Goal: Task Accomplishment & Management: Manage account settings

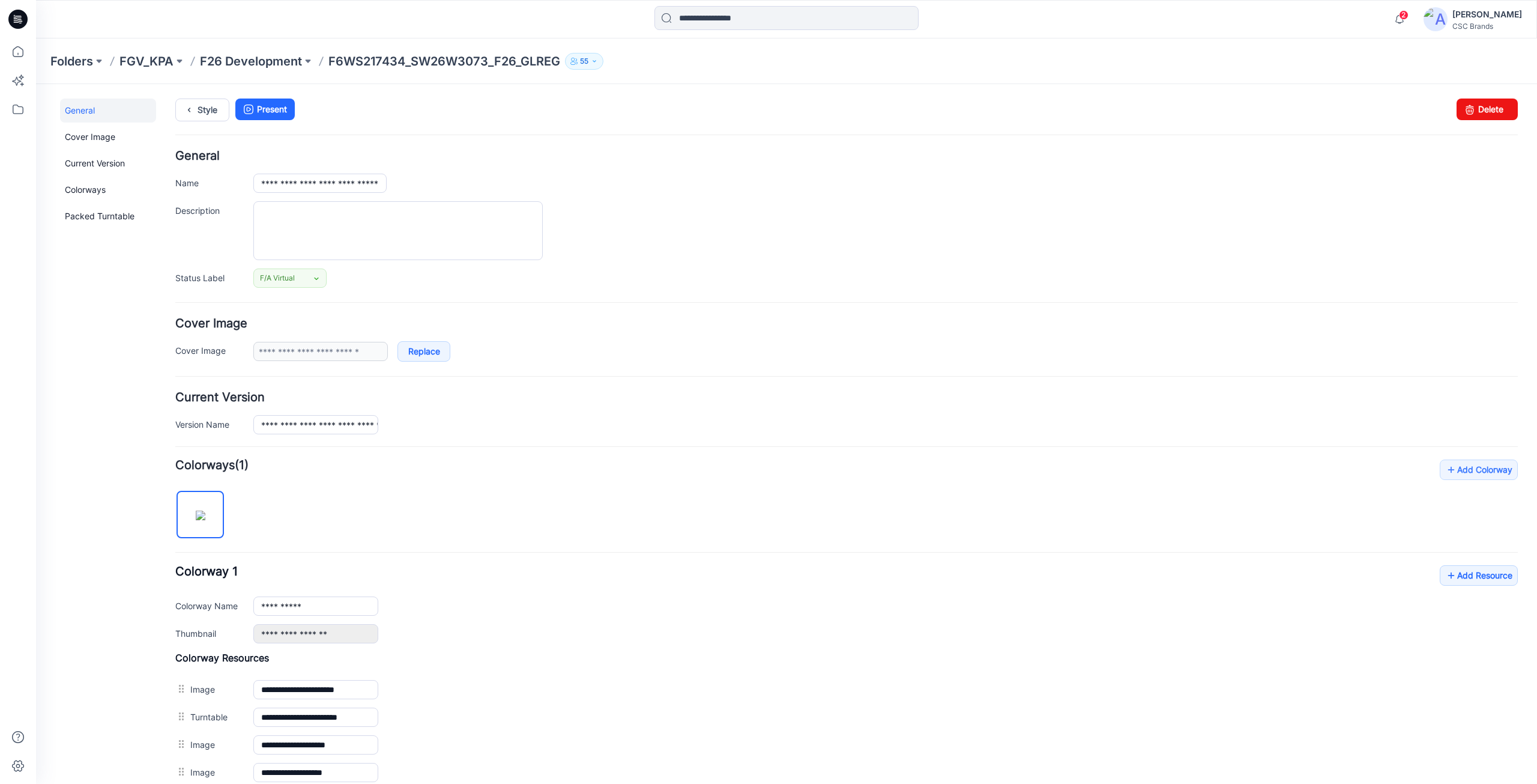
click at [407, 161] on h4 "General" at bounding box center [846, 156] width 1343 height 11
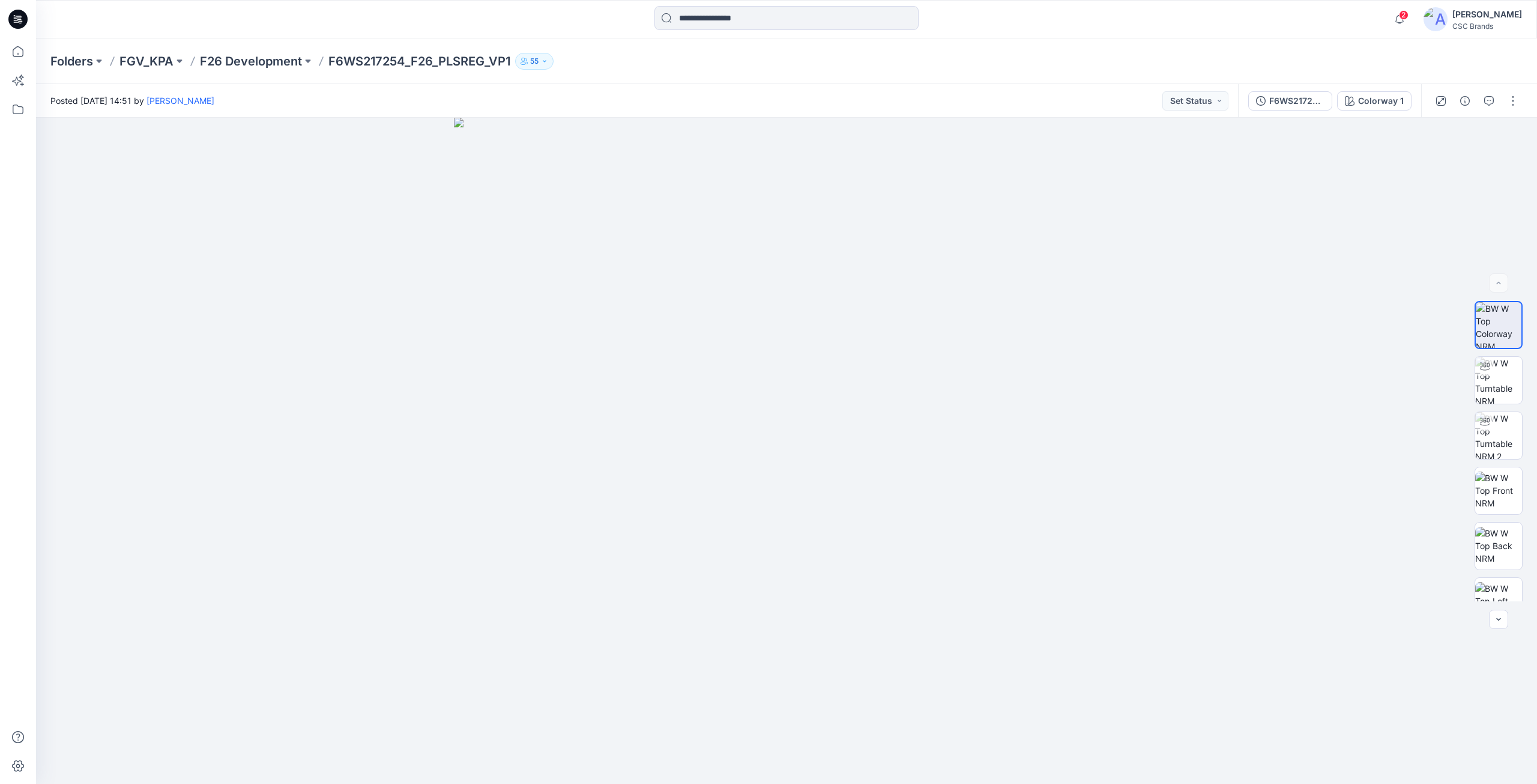
click at [1525, 104] on div at bounding box center [1477, 101] width 111 height 33
click at [1510, 107] on button "button" at bounding box center [1513, 101] width 19 height 19
click at [1441, 169] on button "Edit" at bounding box center [1462, 162] width 111 height 22
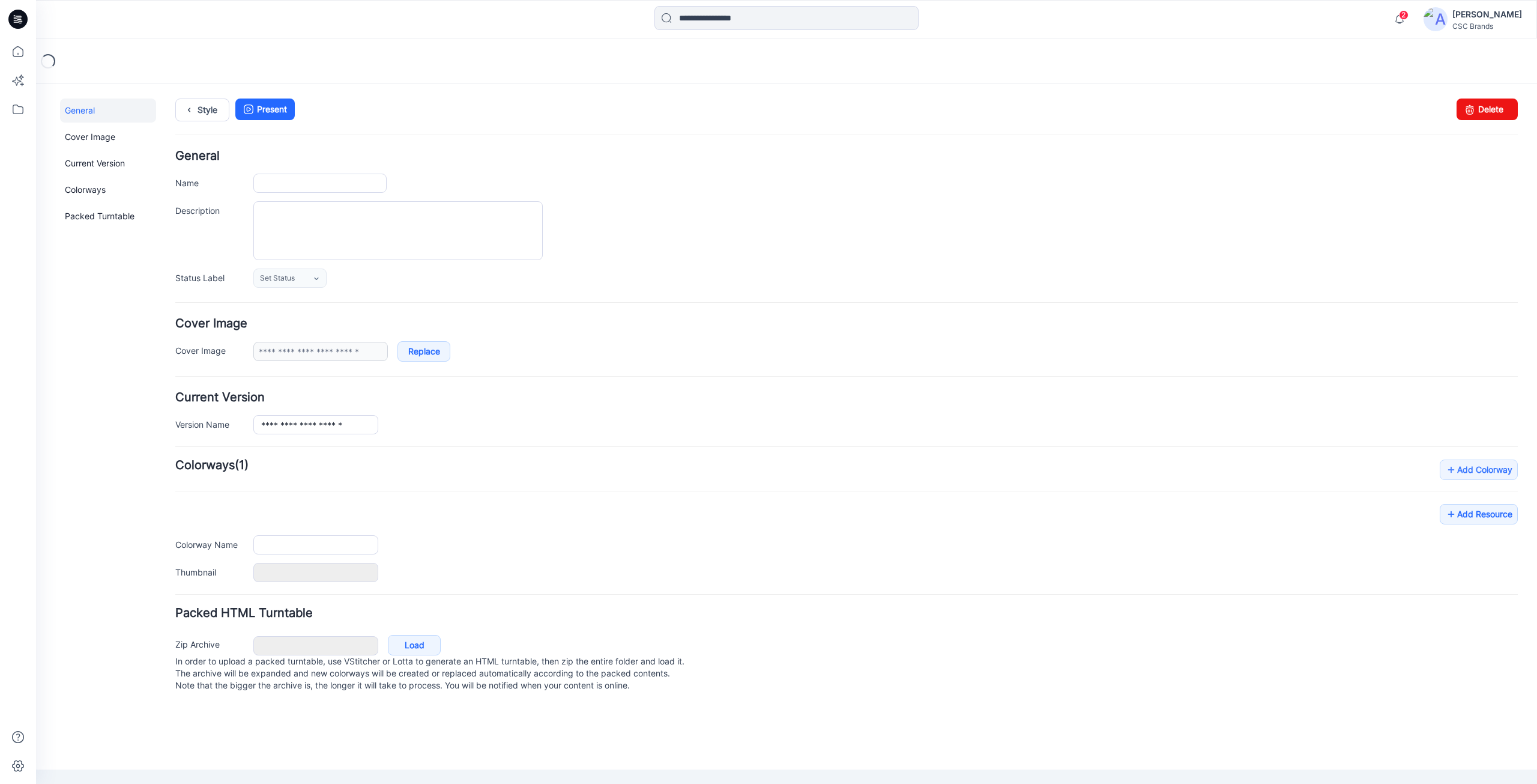
type input "**********"
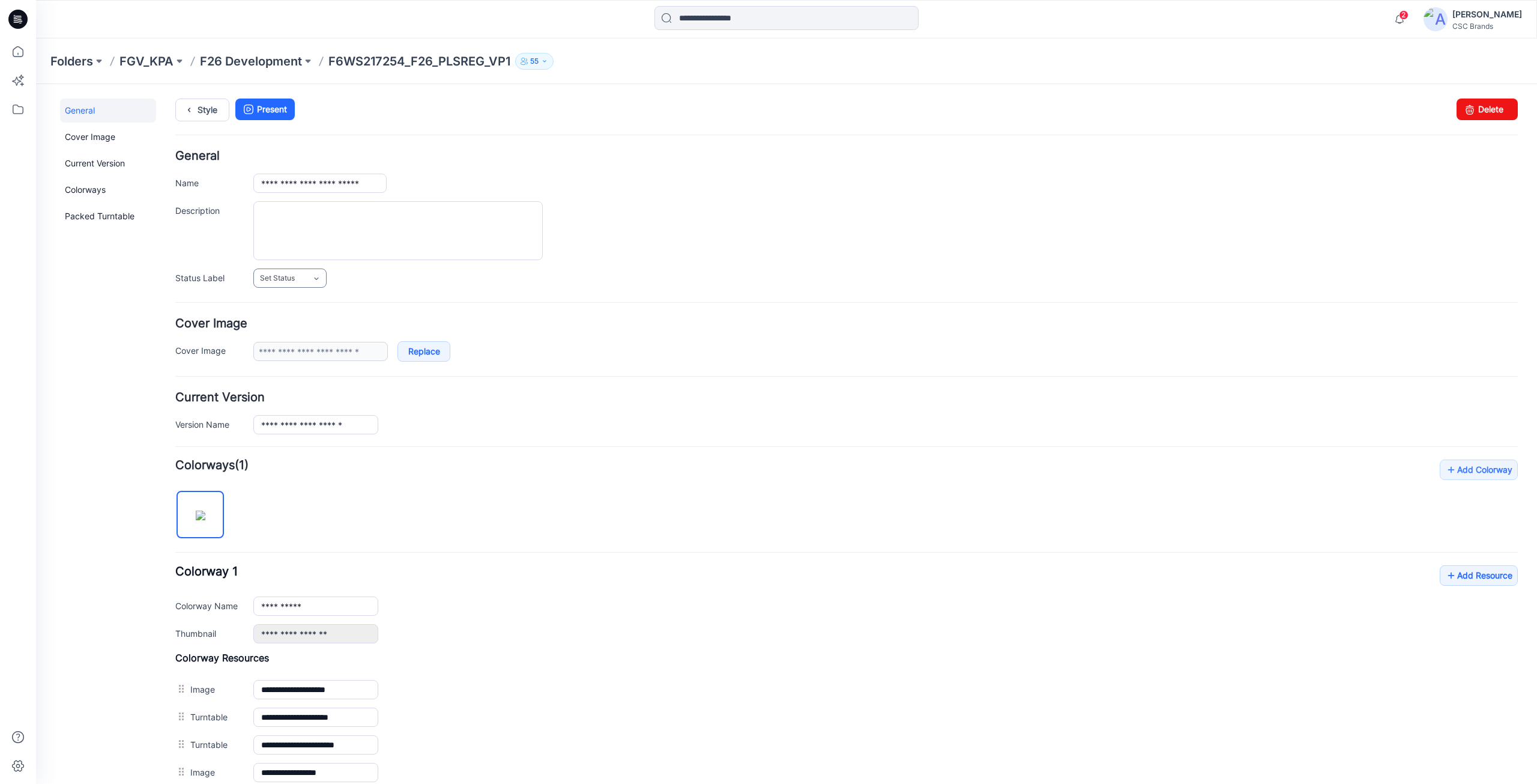
click at [276, 279] on span "Set Status" at bounding box center [278, 278] width 35 height 12
click at [293, 336] on link "Virtual Proto 1" at bounding box center [302, 330] width 92 height 25
click at [357, 239] on textarea "Description" at bounding box center [398, 231] width 290 height 59
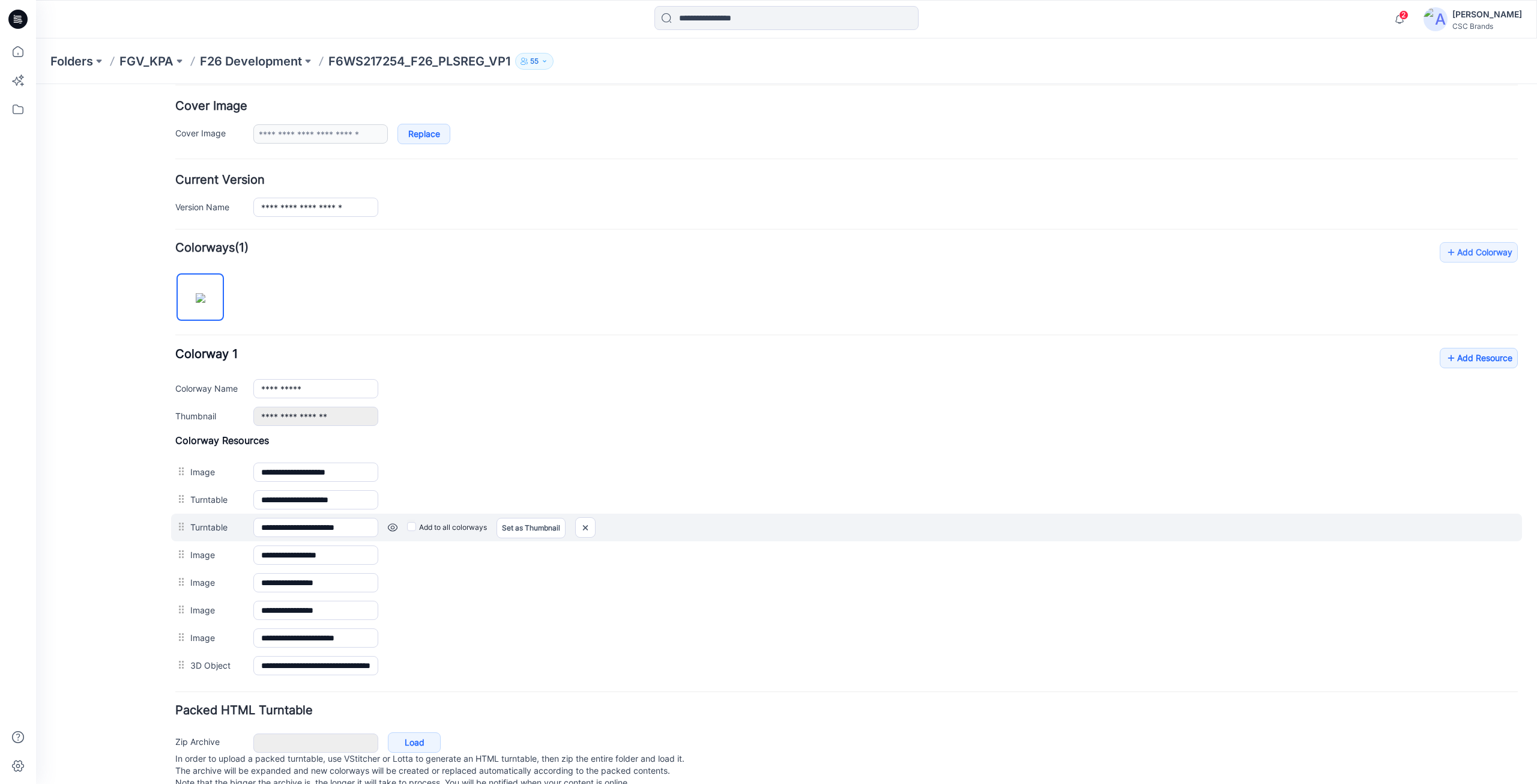
scroll to position [251, 0]
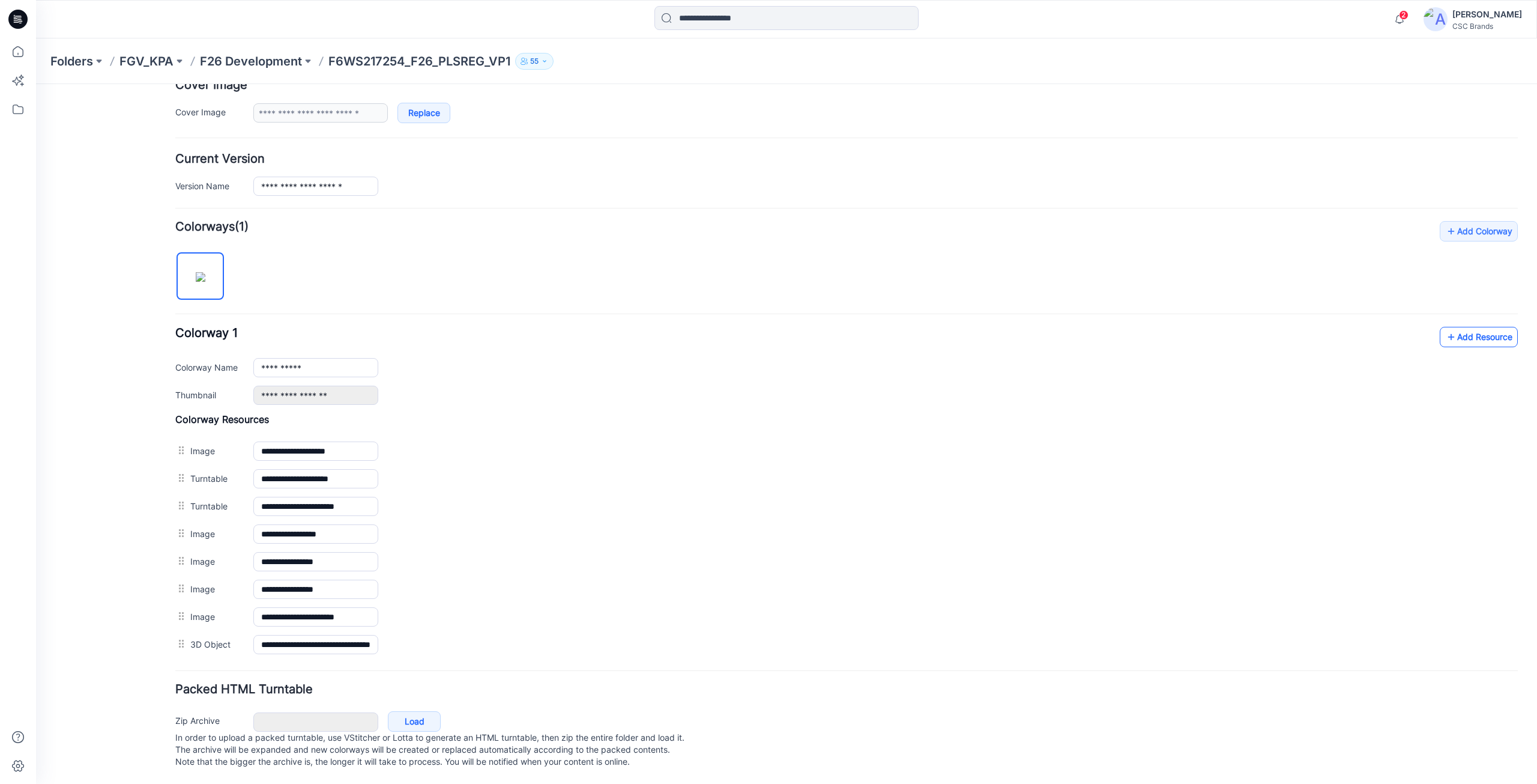
click at [1484, 326] on link "Add Resource" at bounding box center [1479, 337] width 78 height 21
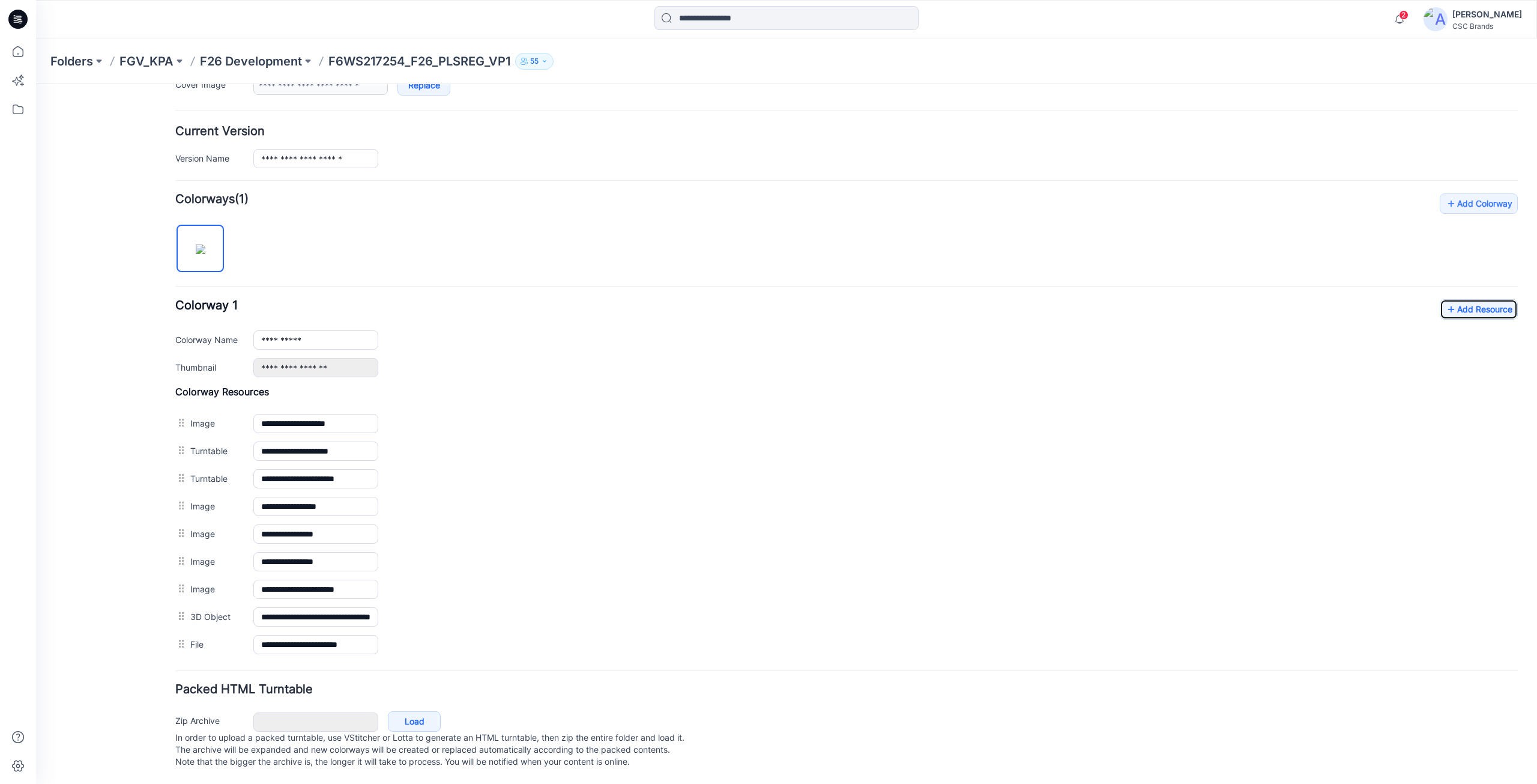
scroll to position [278, 0]
click at [310, 238] on div "**********" at bounding box center [846, 426] width 1343 height 465
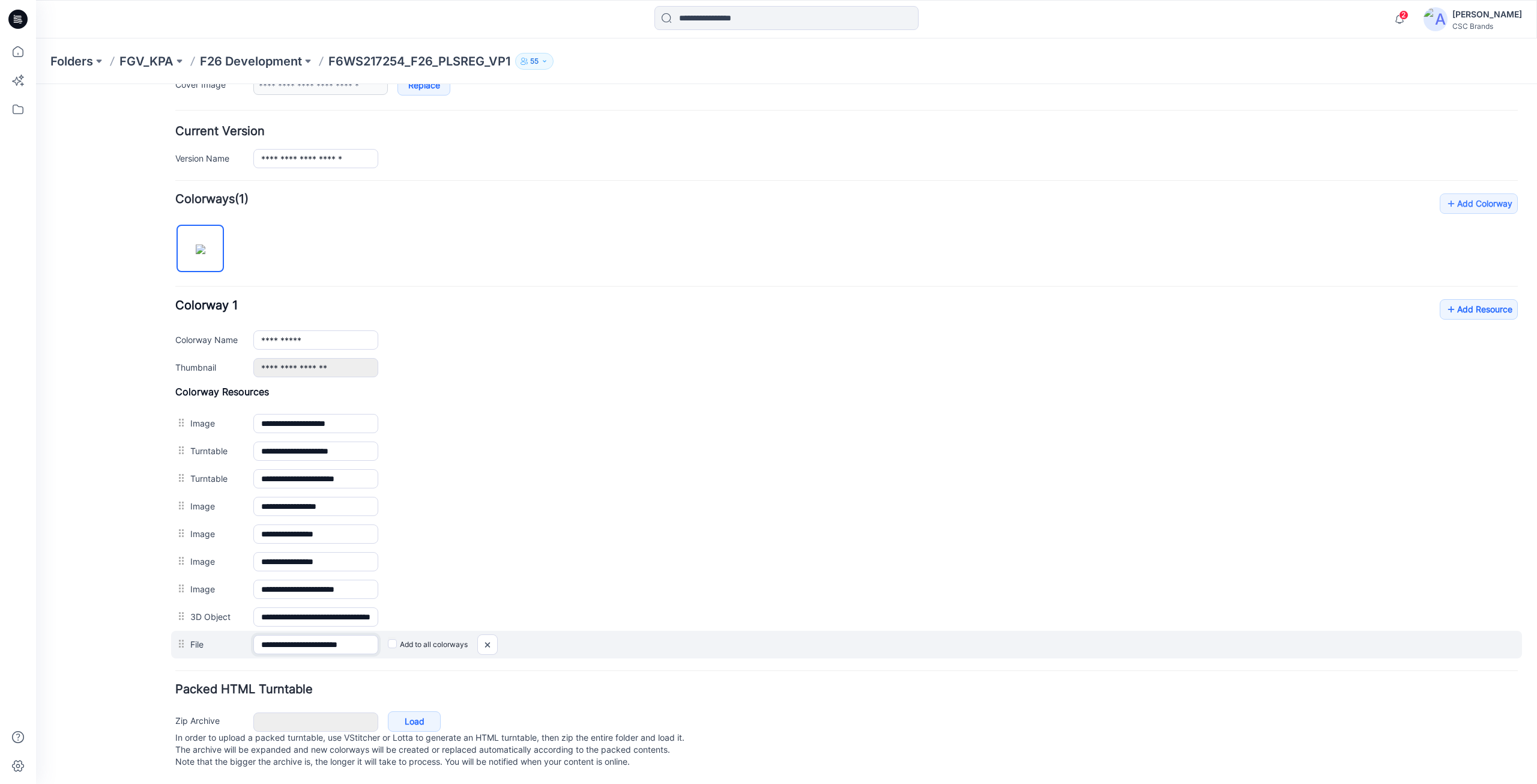
click at [271, 635] on input "**********" at bounding box center [315, 644] width 125 height 19
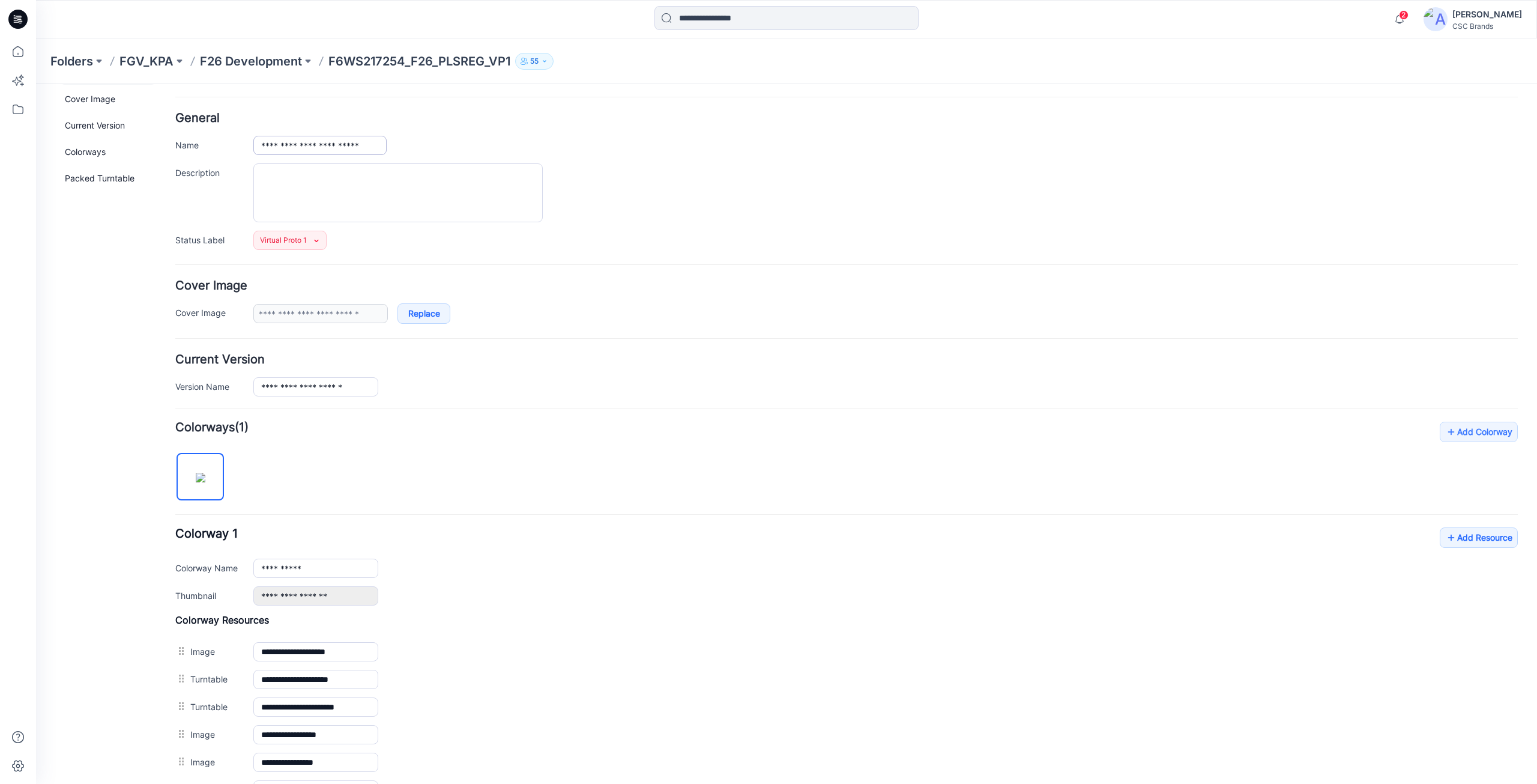
scroll to position [0, 0]
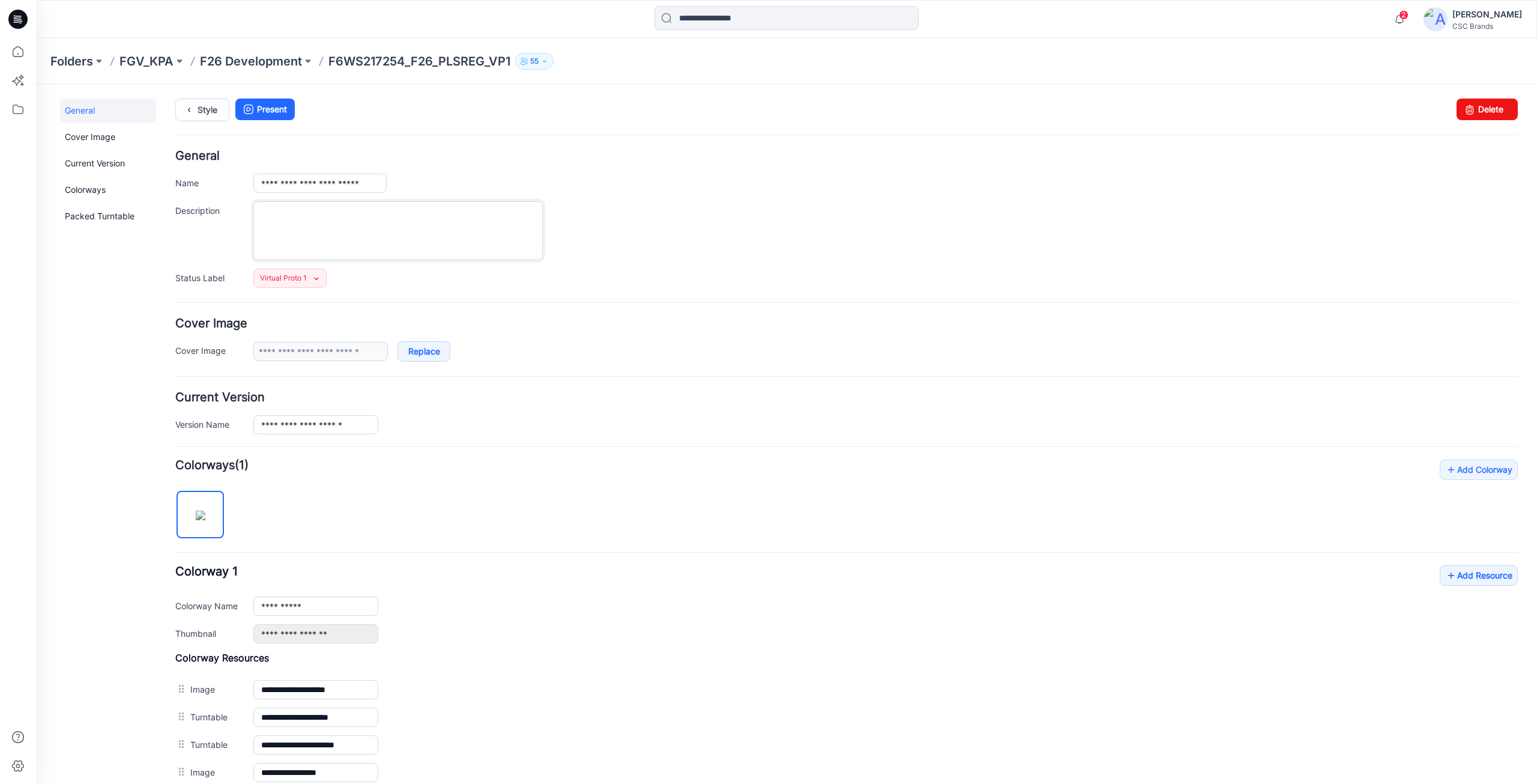
click at [334, 242] on textarea "Description" at bounding box center [398, 231] width 290 height 59
click at [483, 119] on ul "Style Present" at bounding box center [846, 109] width 1343 height 21
click at [387, 222] on textarea "Description" at bounding box center [398, 231] width 290 height 59
click at [647, 238] on div at bounding box center [885, 231] width 1265 height 59
click at [18, 45] on icon at bounding box center [18, 51] width 26 height 26
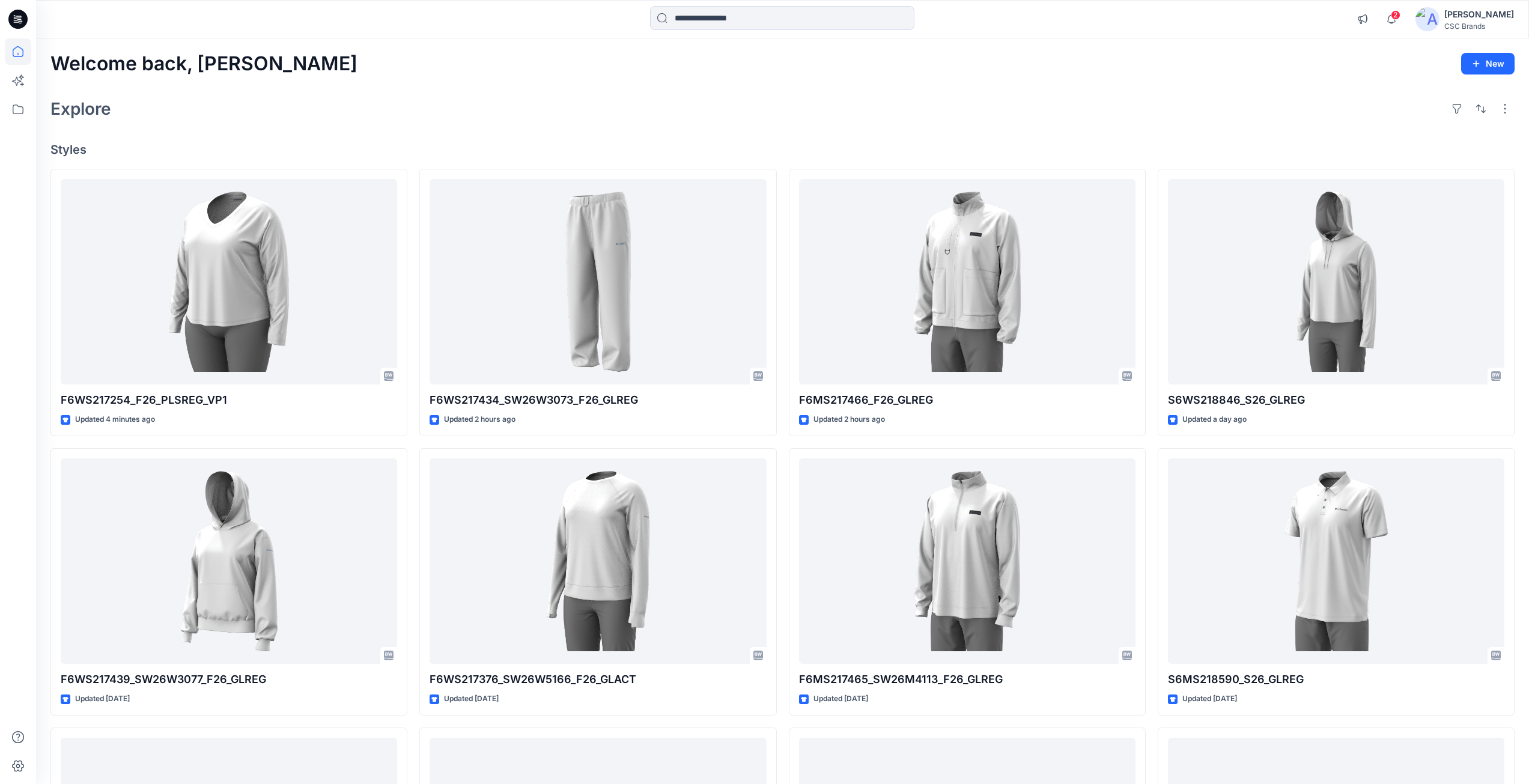
click at [322, 124] on div "Welcome back, Mijan New Explore Styles F6WS217254_F26_PLSREG_VP1 Updated 4 minu…" at bounding box center [782, 544] width 1493 height 1013
